Goal: Understand process/instructions: Learn about a topic

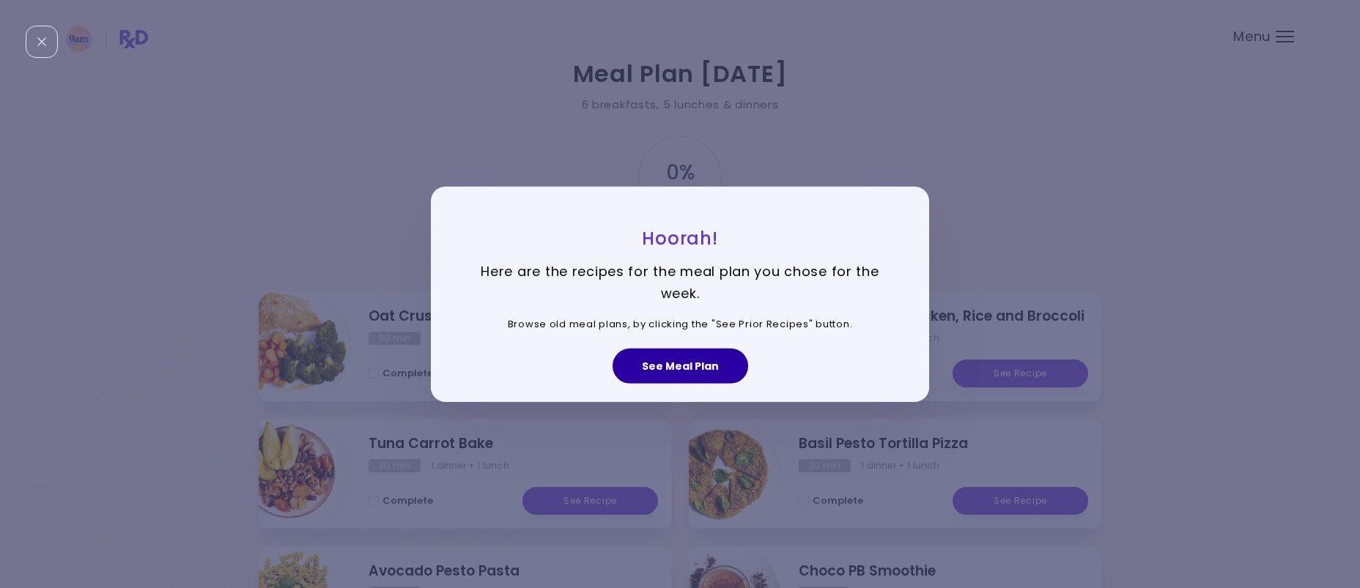
click at [691, 365] on button "See Meal Plan" at bounding box center [681, 366] width 136 height 35
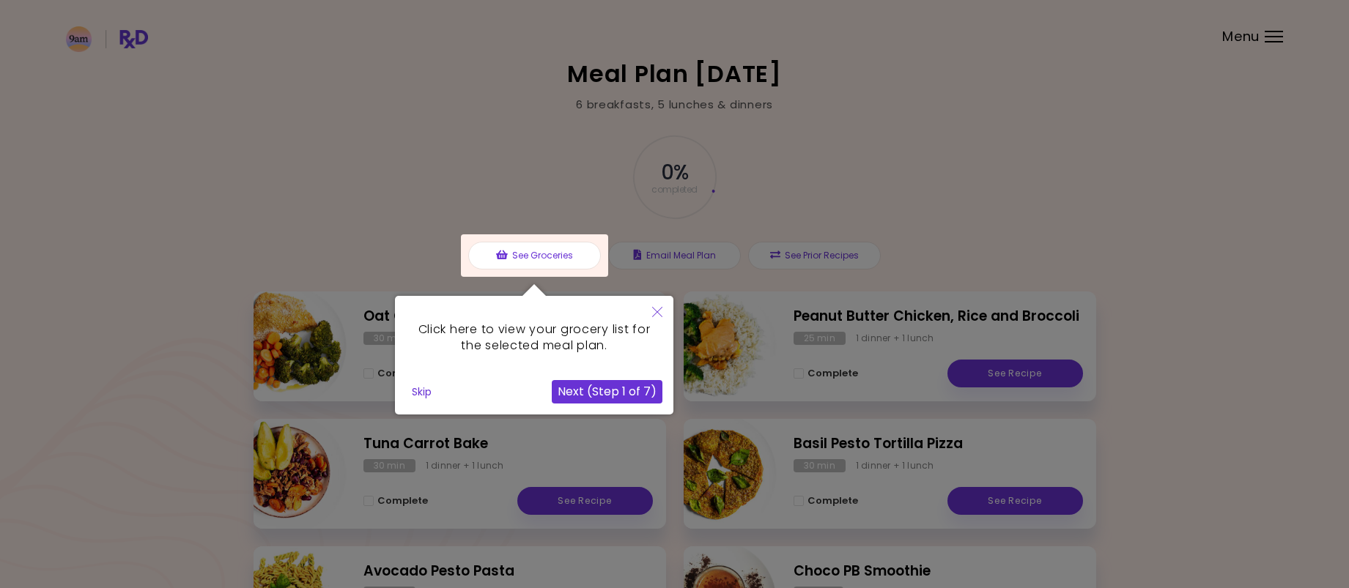
click at [607, 391] on button "Next (Step 1 of 7)" at bounding box center [607, 391] width 111 height 23
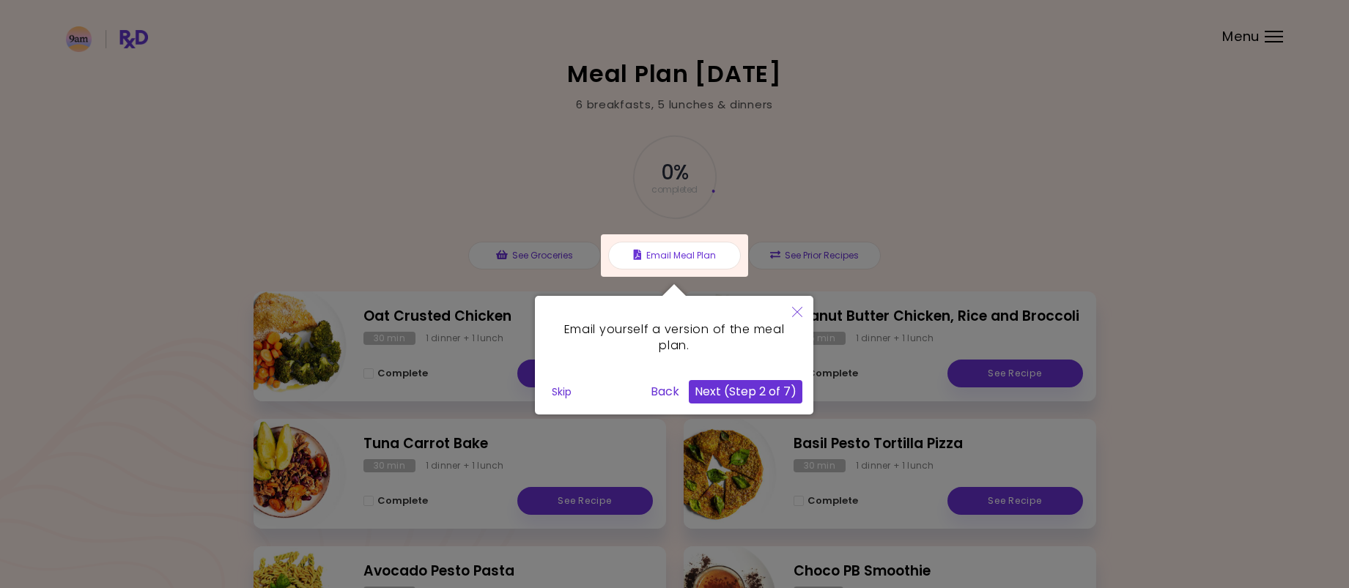
click at [755, 393] on button "Next (Step 2 of 7)" at bounding box center [746, 391] width 114 height 23
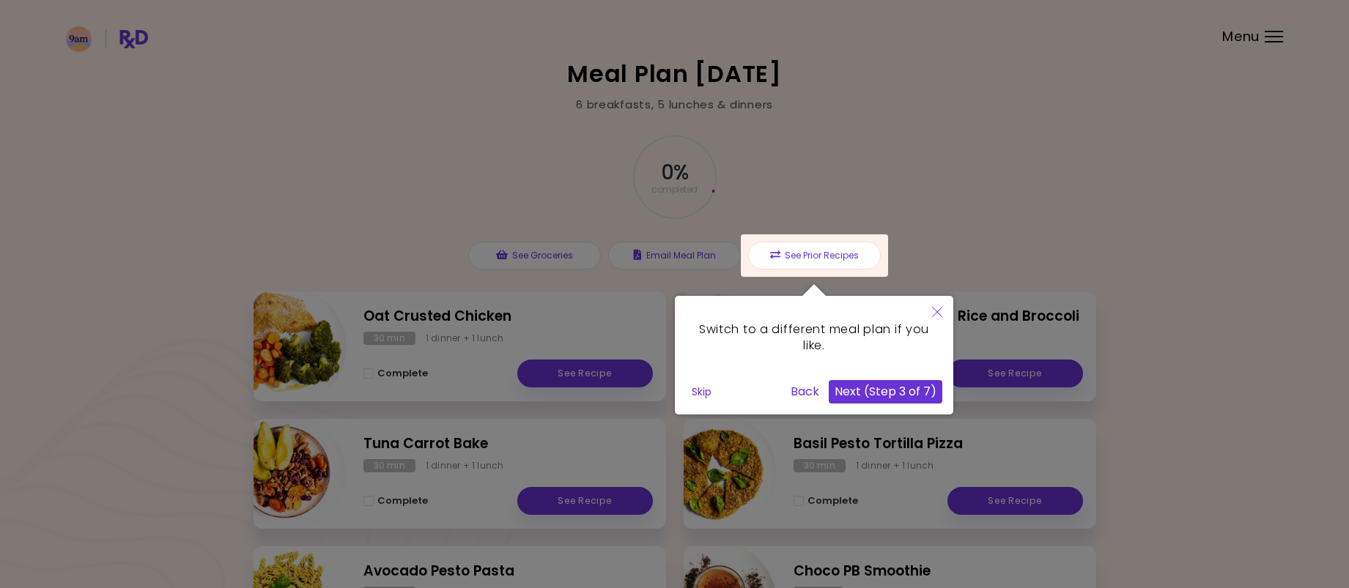
click at [885, 399] on button "Next (Step 3 of 7)" at bounding box center [886, 391] width 114 height 23
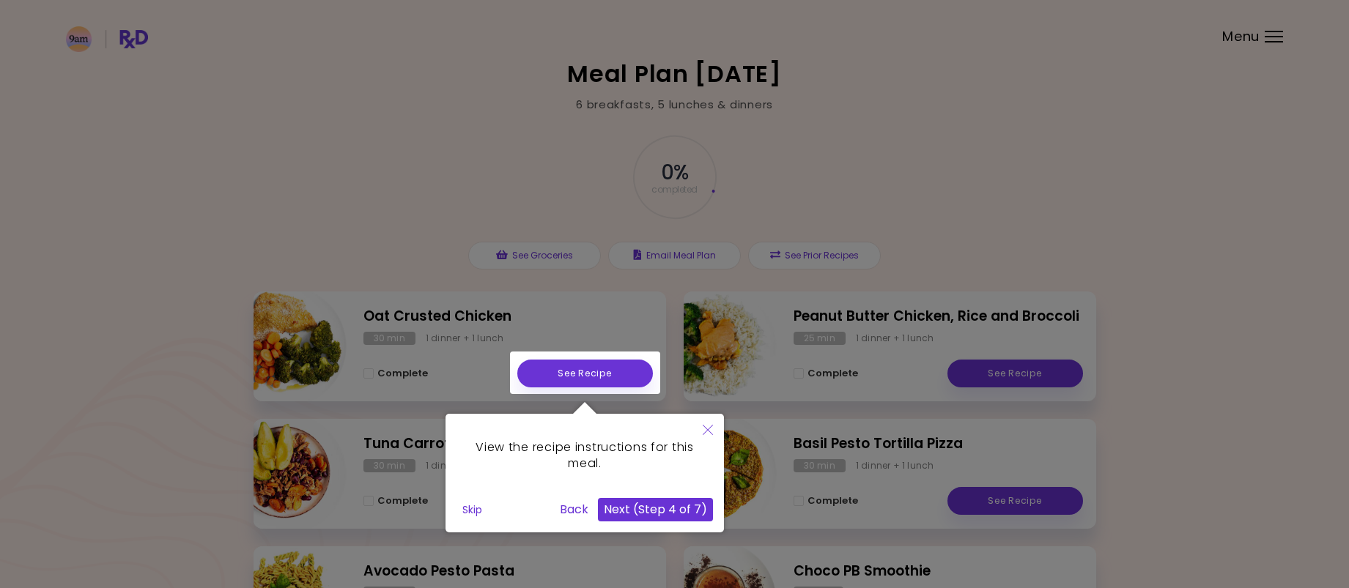
click at [674, 507] on button "Next (Step 4 of 7)" at bounding box center [655, 509] width 115 height 23
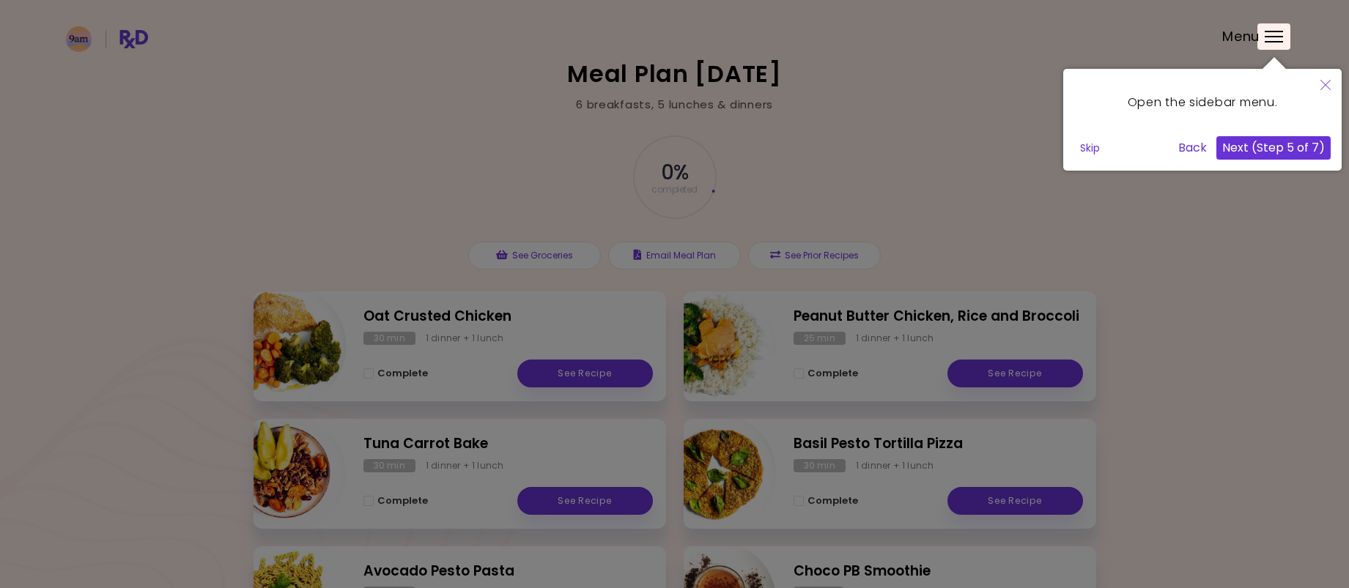
click at [1267, 149] on button "Next (Step 5 of 7)" at bounding box center [1274, 147] width 114 height 23
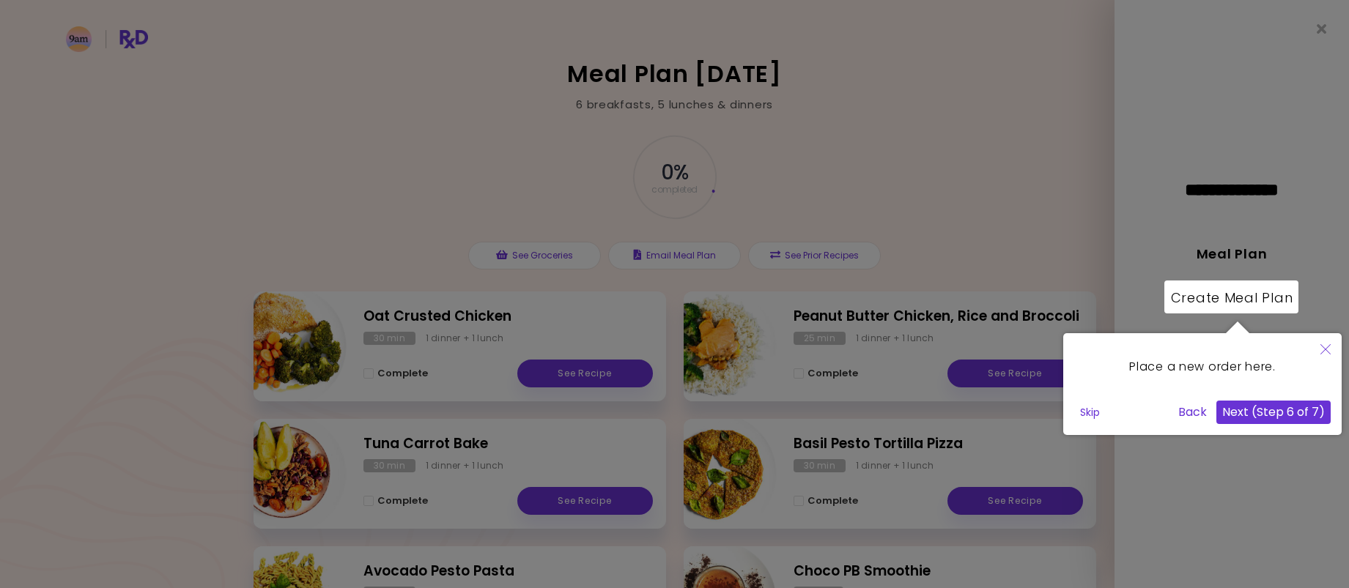
click at [1255, 415] on button "Next (Step 6 of 7)" at bounding box center [1274, 412] width 114 height 23
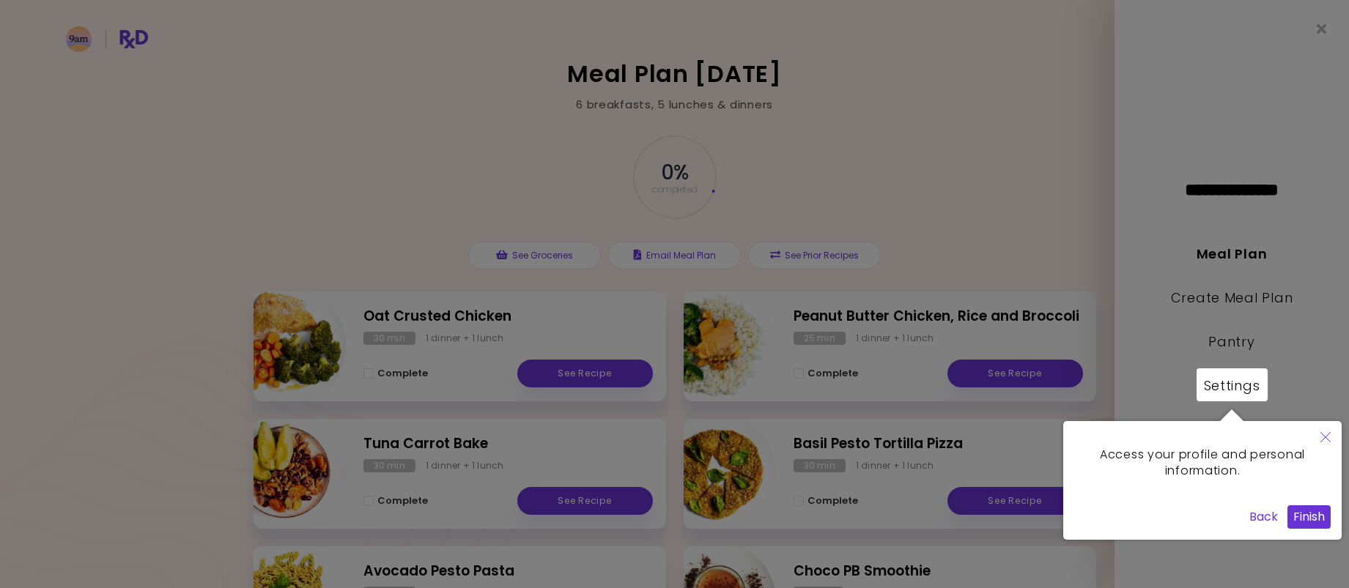
click at [1308, 521] on button "Finish" at bounding box center [1309, 517] width 43 height 23
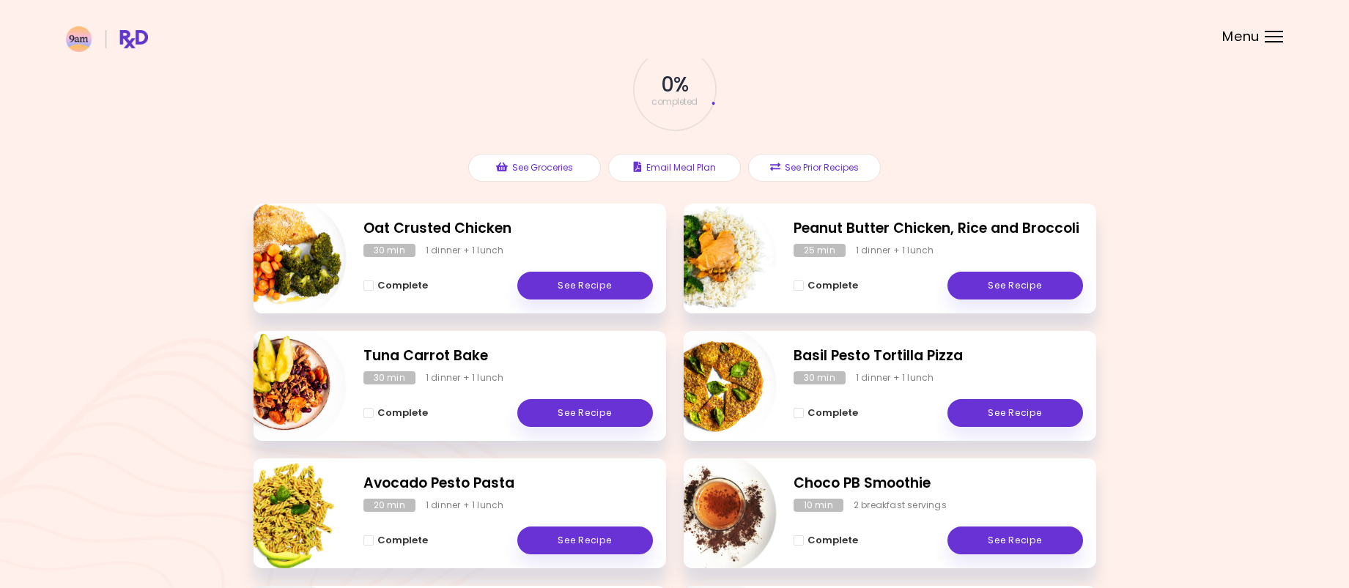
scroll to position [276, 0]
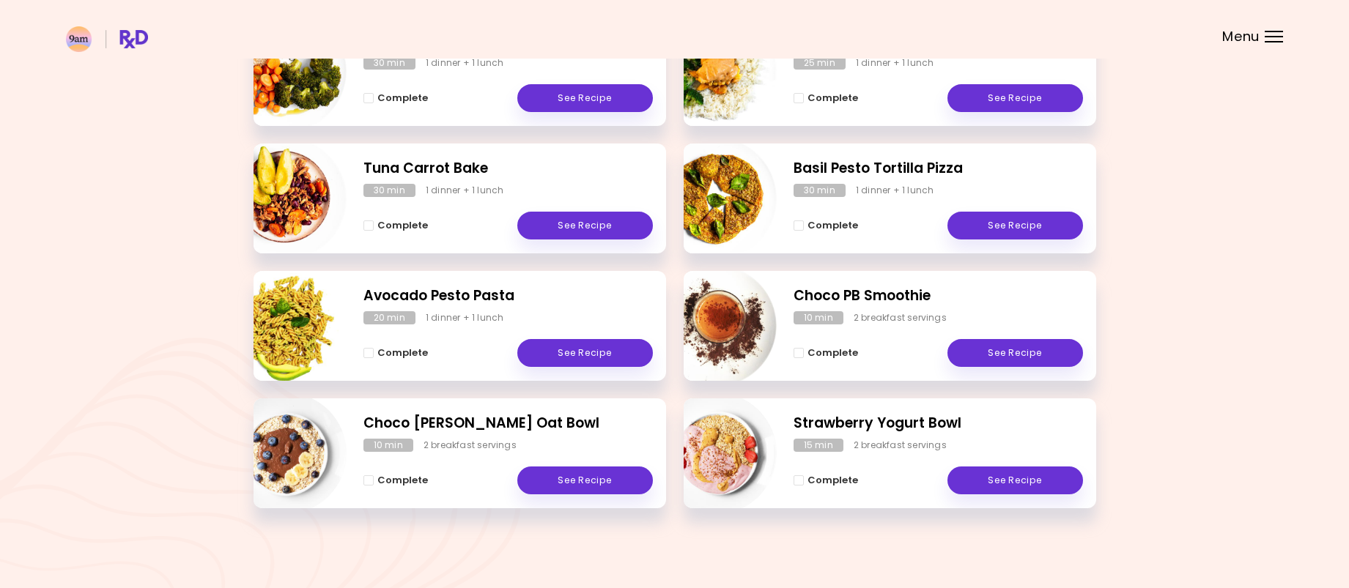
drag, startPoint x: 1320, startPoint y: 98, endPoint x: 1321, endPoint y: 78, distance: 20.5
click at [1320, 95] on div "Meal Plan [DATE] 6 breakfasts , 5 lunches & dinners 0 % completed See Groceries…" at bounding box center [674, 156] width 1349 height 864
